Goal: Register for event/course

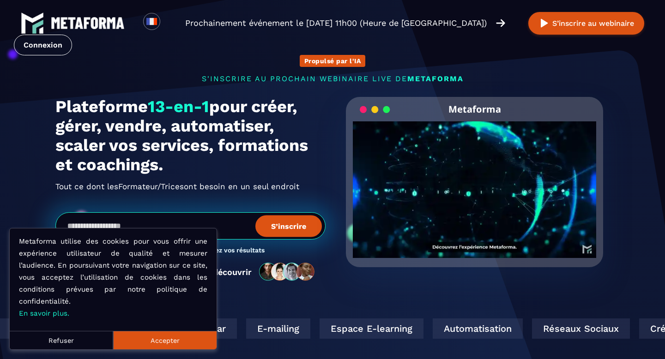
click at [162, 339] on button "Accepter" at bounding box center [164, 340] width 103 height 18
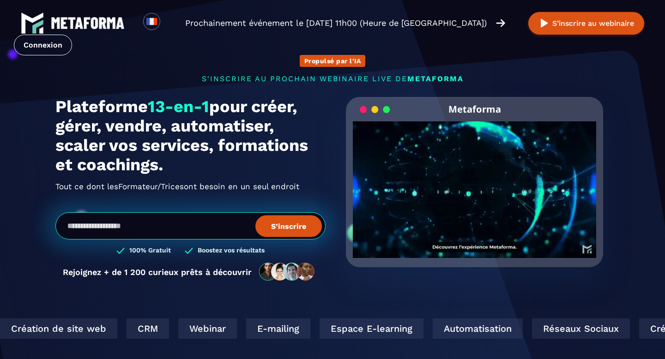
click at [460, 187] on video "Your browser does not support the video tag." at bounding box center [474, 181] width 243 height 121
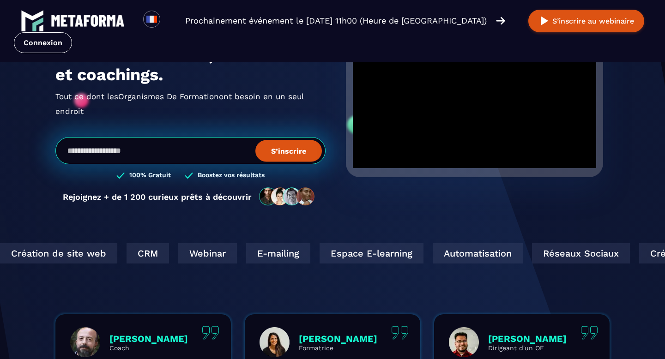
scroll to position [63, 0]
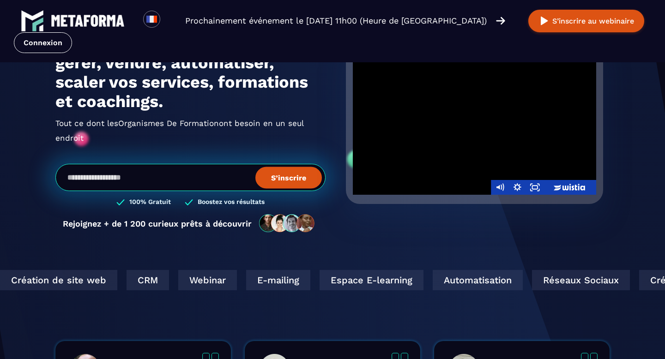
click at [468, 139] on div at bounding box center [474, 126] width 243 height 137
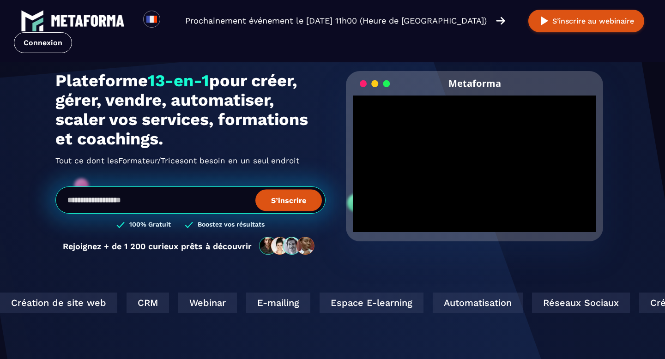
scroll to position [0, 0]
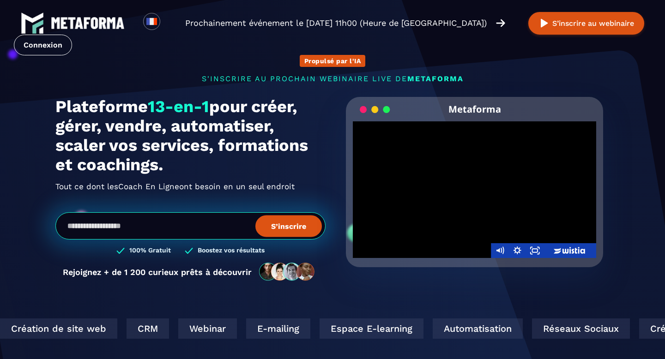
click at [430, 201] on div at bounding box center [474, 189] width 243 height 137
click at [474, 191] on div at bounding box center [474, 189] width 243 height 137
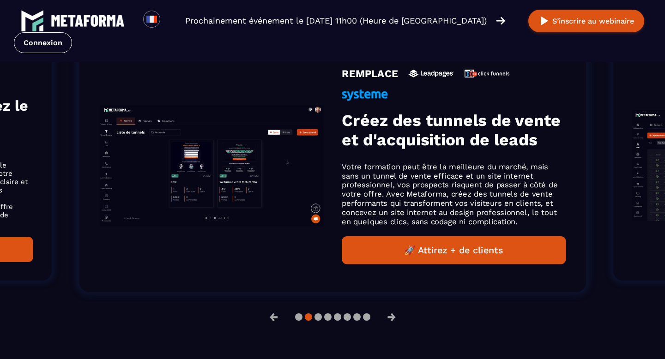
scroll to position [641, 0]
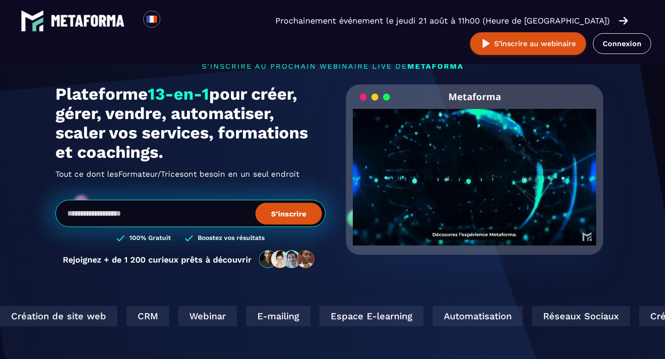
scroll to position [11, 0]
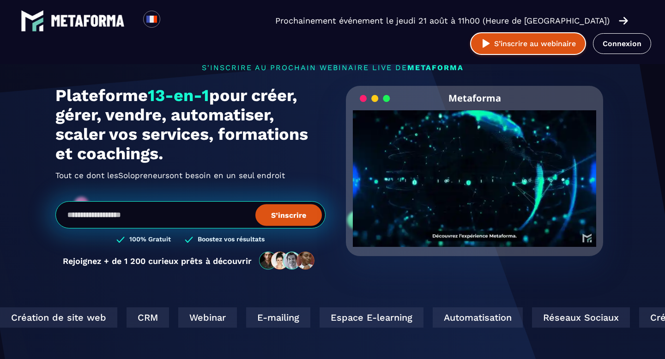
click at [577, 32] on button "S’inscrire au webinaire" at bounding box center [528, 43] width 116 height 23
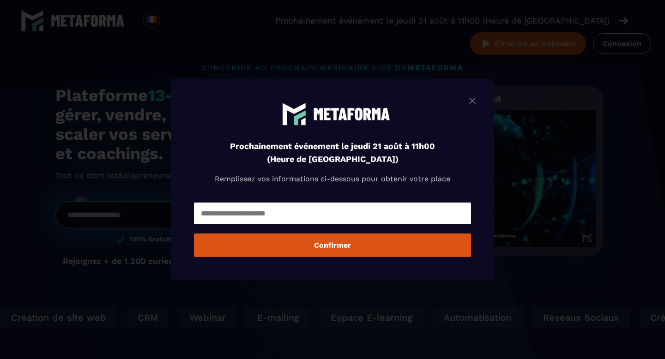
click at [262, 219] on input "Modal window" at bounding box center [332, 214] width 277 height 22
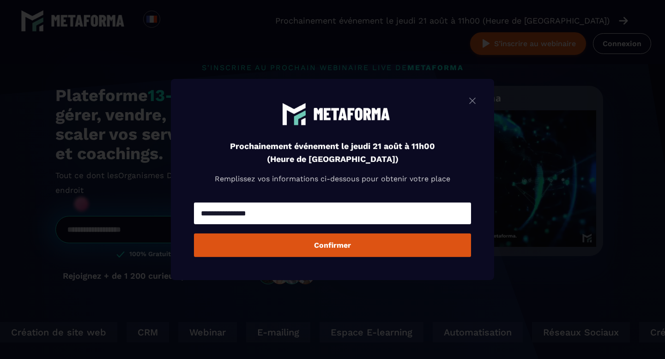
type input "**********"
click at [294, 248] on button "Confirmer" at bounding box center [332, 246] width 277 height 24
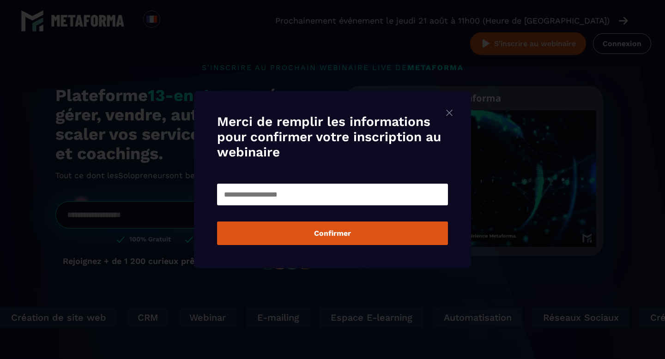
click at [260, 198] on input "Modal window" at bounding box center [332, 195] width 231 height 22
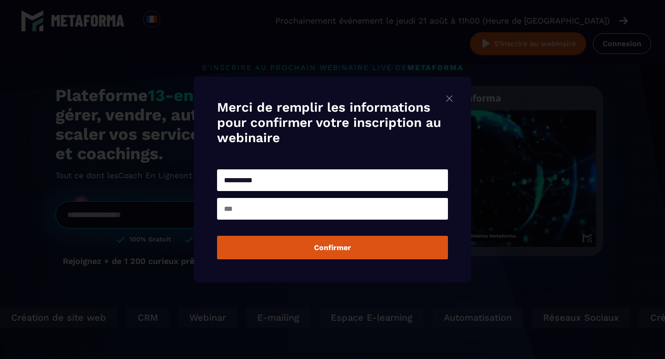
type input "**********"
click at [253, 210] on input "Modal window" at bounding box center [332, 209] width 231 height 22
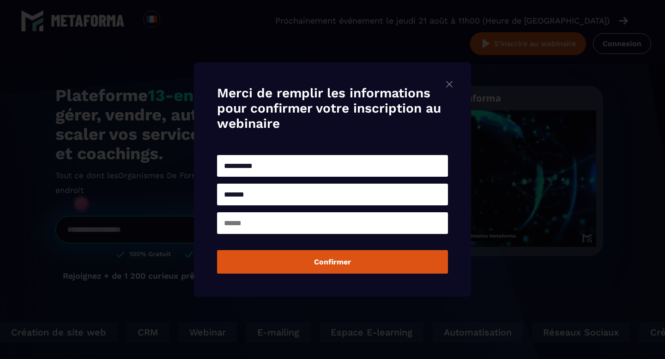
type input "*******"
click at [248, 225] on input "Modal window" at bounding box center [332, 223] width 231 height 22
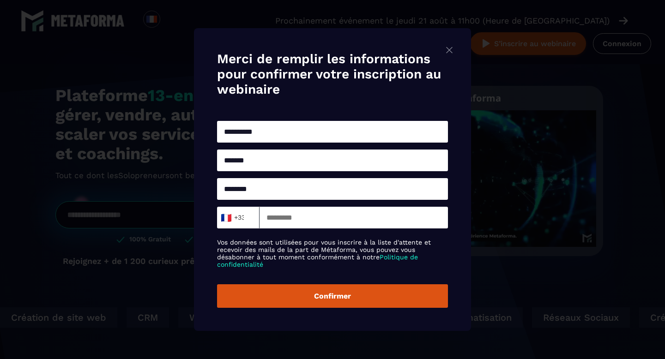
type input "********"
click at [244, 225] on div "🇫🇷 +33" at bounding box center [236, 218] width 32 height 14
click at [244, 218] on input "Search for option" at bounding box center [247, 219] width 7 height 12
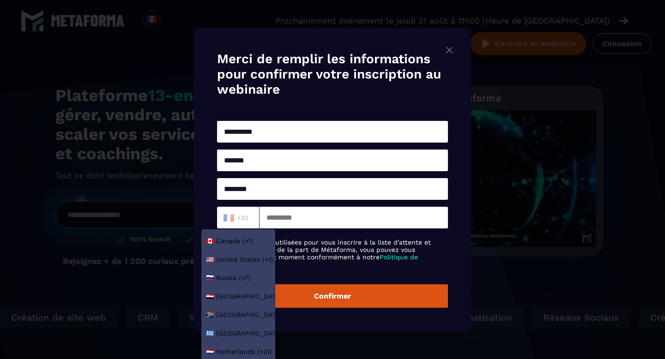
click at [242, 219] on input "Search for option" at bounding box center [236, 218] width 30 height 11
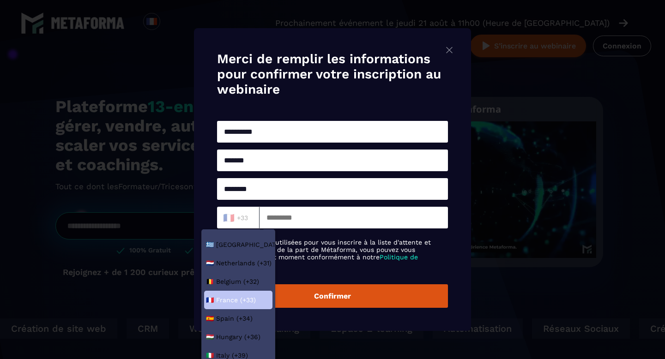
scroll to position [81, 0]
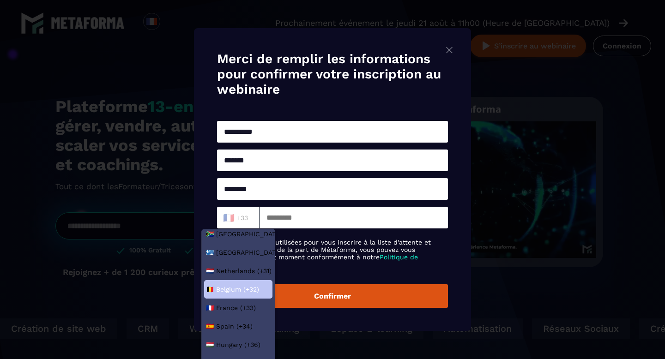
click at [229, 290] on span "Belgium (+32)" at bounding box center [237, 289] width 43 height 9
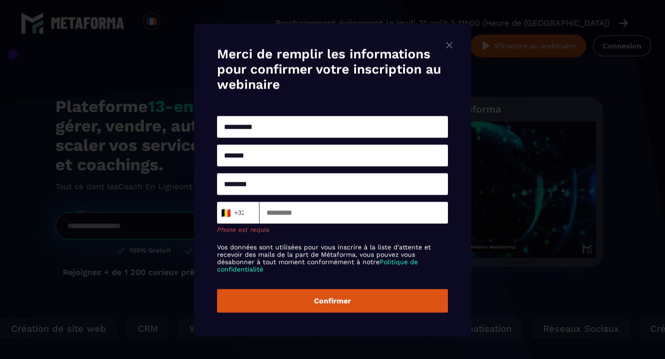
click at [289, 218] on input "Modal window" at bounding box center [354, 213] width 188 height 22
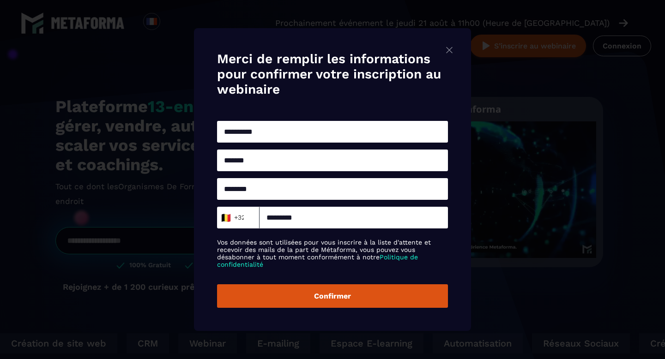
type input "*********"
click at [273, 301] on button "Confirmer" at bounding box center [332, 296] width 231 height 24
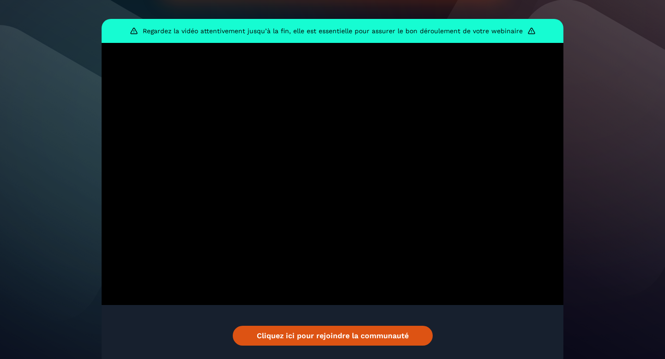
scroll to position [197, 0]
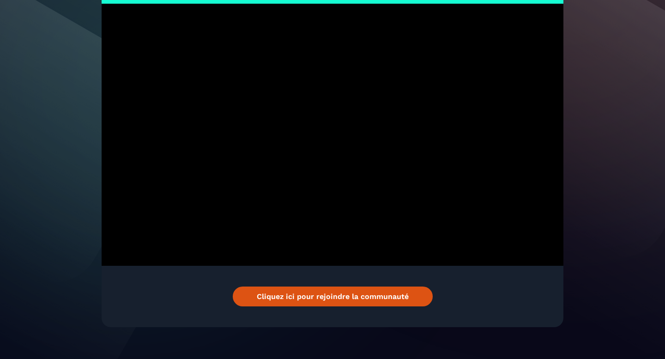
click at [310, 287] on link "Cliquez ici pour rejoindre la communauté" at bounding box center [333, 297] width 200 height 20
